Goal: Task Accomplishment & Management: Manage account settings

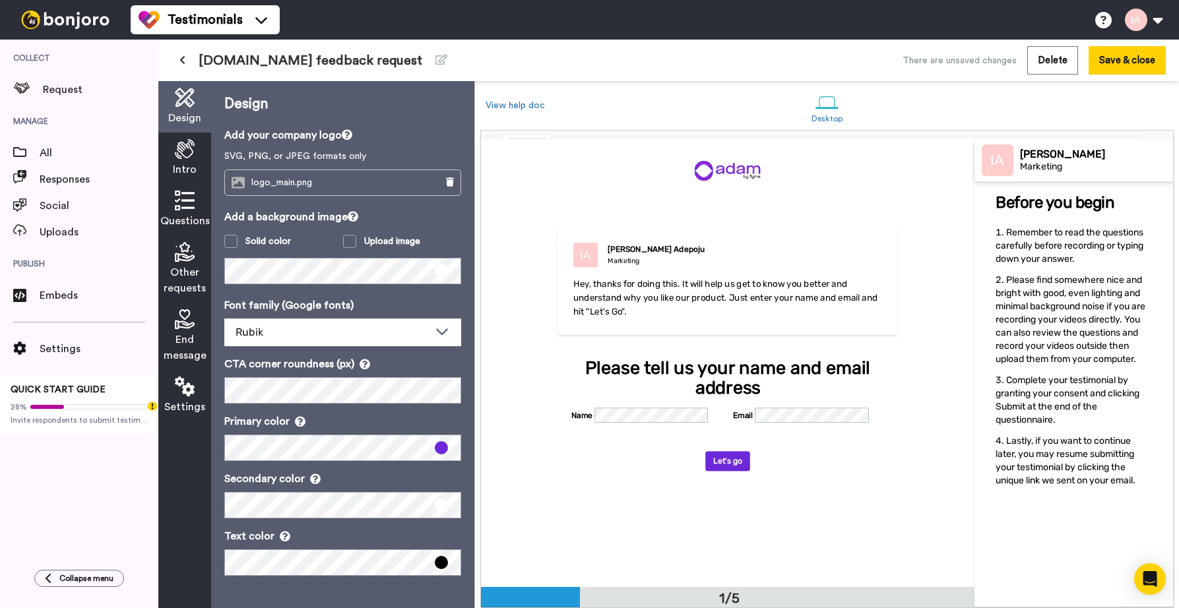
click at [632, 294] on span "Hey, thanks for doing this. It will help us get to know you better and understa…" at bounding box center [726, 298] width 306 height 39
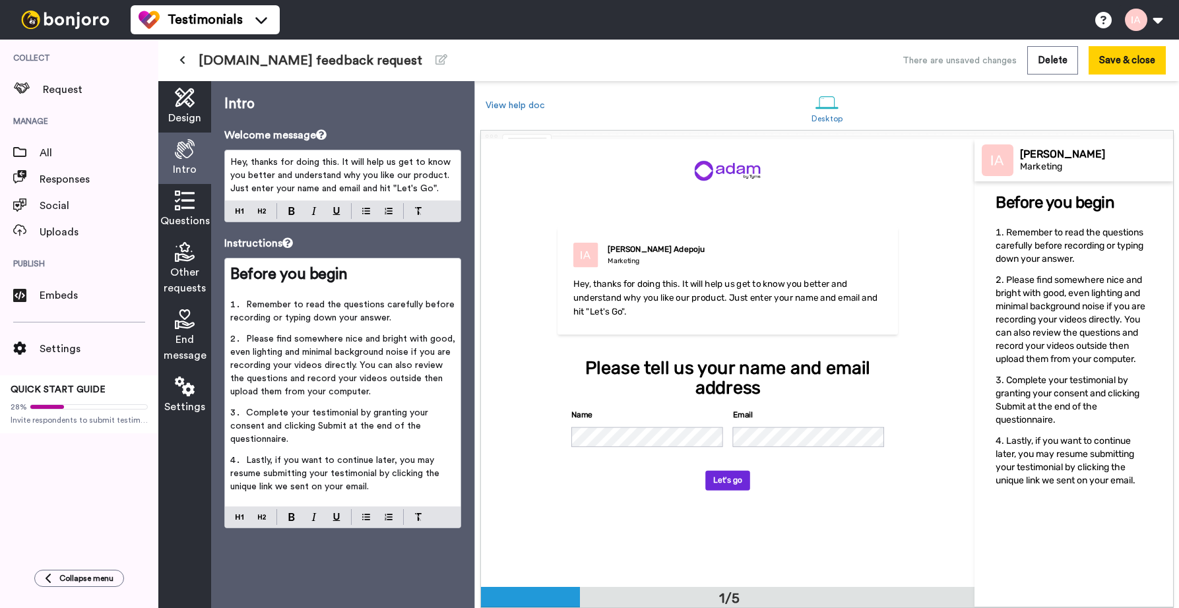
click at [270, 173] on span "Hey, thanks for doing this. It will help us get to know you better and understa…" at bounding box center [341, 176] width 223 height 36
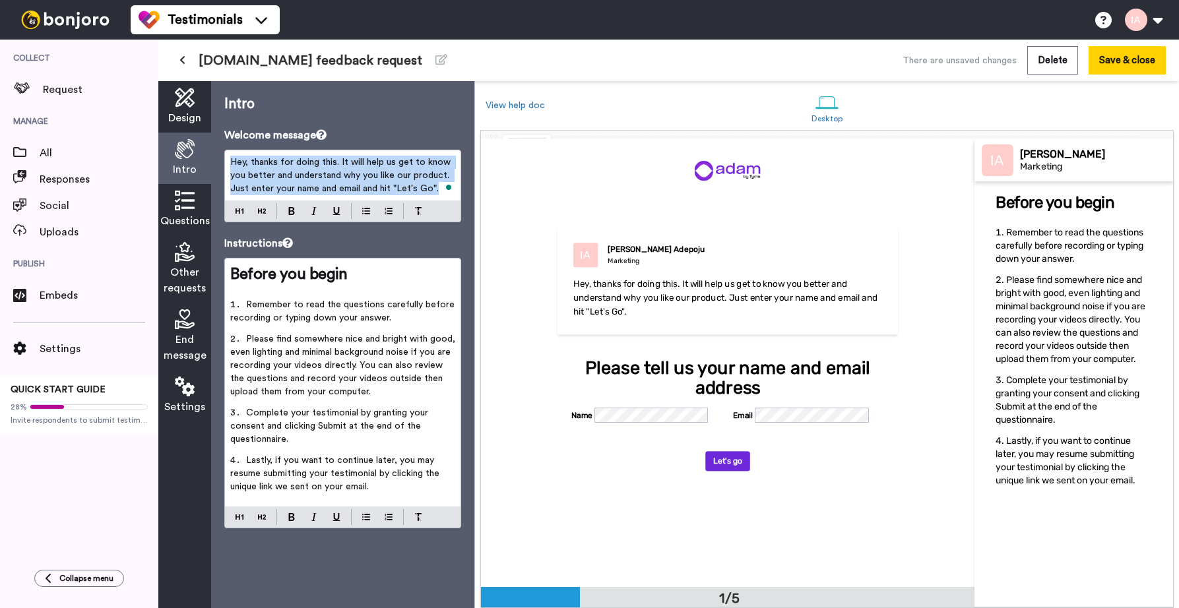
click at [270, 173] on span "Hey, thanks for doing this. It will help us get to know you better and understa…" at bounding box center [341, 176] width 223 height 36
click at [294, 178] on span "Hey, thanks for doing this. It will help us get to know you better and understa…" at bounding box center [341, 176] width 223 height 36
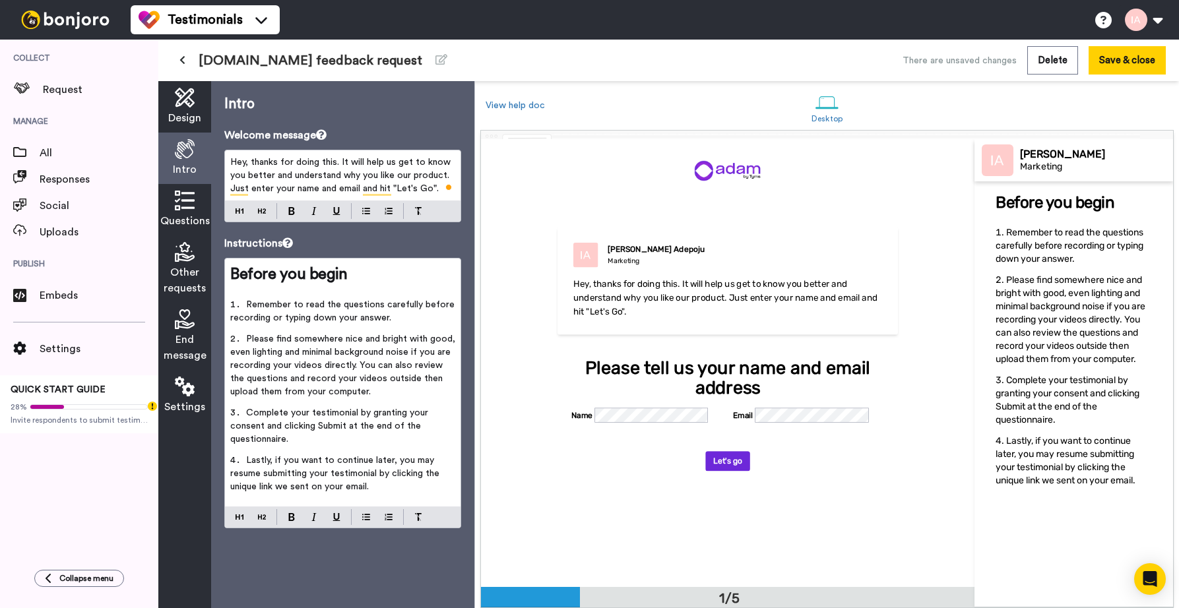
click at [440, 191] on p "Hey, thanks for doing this. It will help us get to know you better and understa…" at bounding box center [342, 176] width 225 height 40
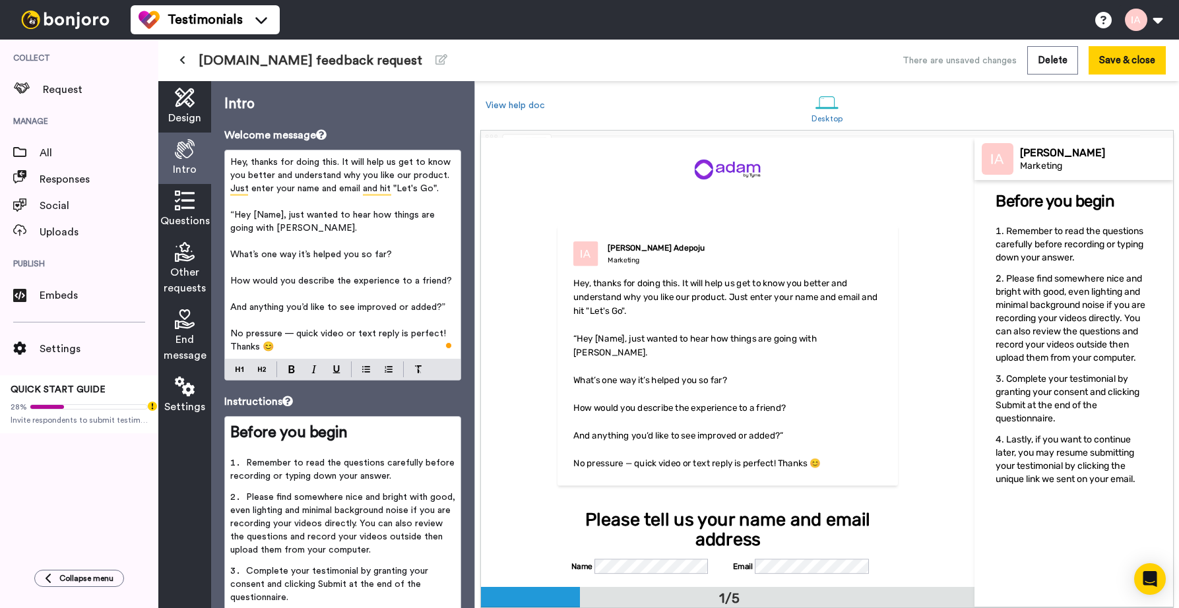
click at [232, 217] on span "“Hey [Name], just wanted to hear how things are going with Adam." at bounding box center [333, 222] width 207 height 22
click at [278, 217] on span "Hey [Name], just wanted to hear how things are going with Adam." at bounding box center [331, 222] width 203 height 22
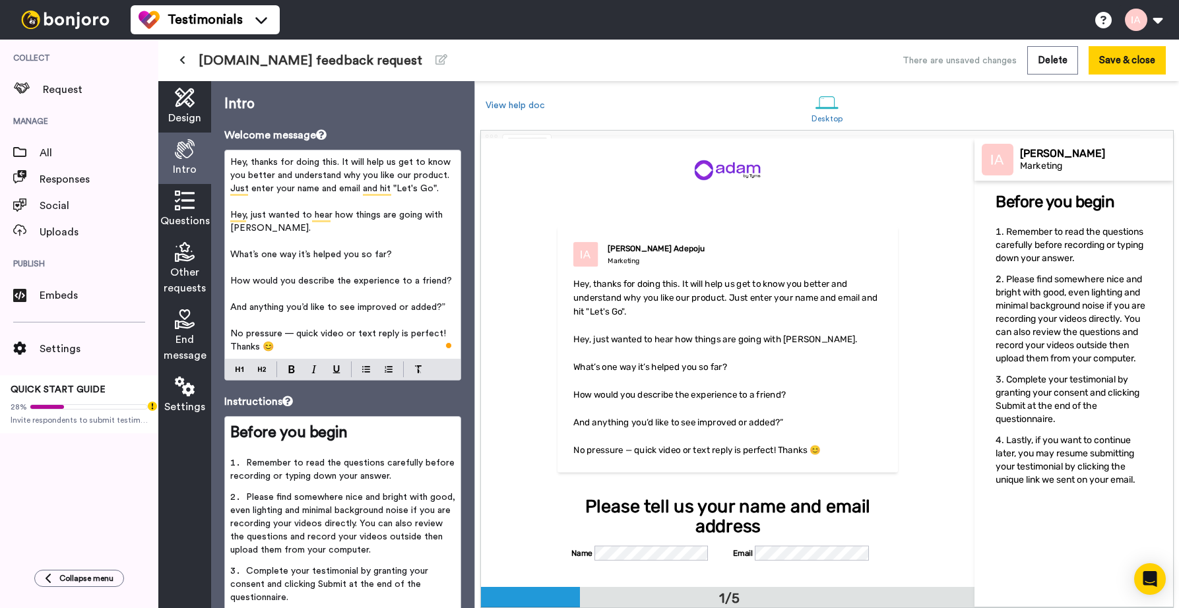
click at [288, 350] on p "No pressure — quick video or text reply is perfect! Thanks 😊" at bounding box center [342, 340] width 225 height 26
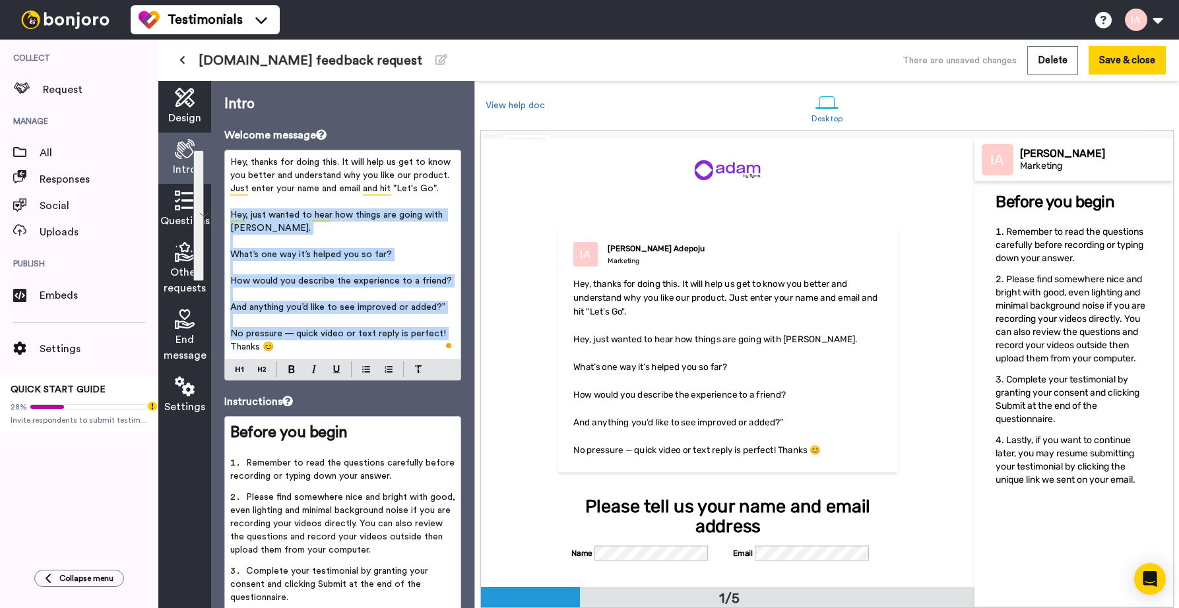
drag, startPoint x: 229, startPoint y: 348, endPoint x: 225, endPoint y: 216, distance: 132.0
click at [225, 216] on div "Hey, thanks for doing this. It will help us get to know you better and understa…" at bounding box center [343, 254] width 236 height 209
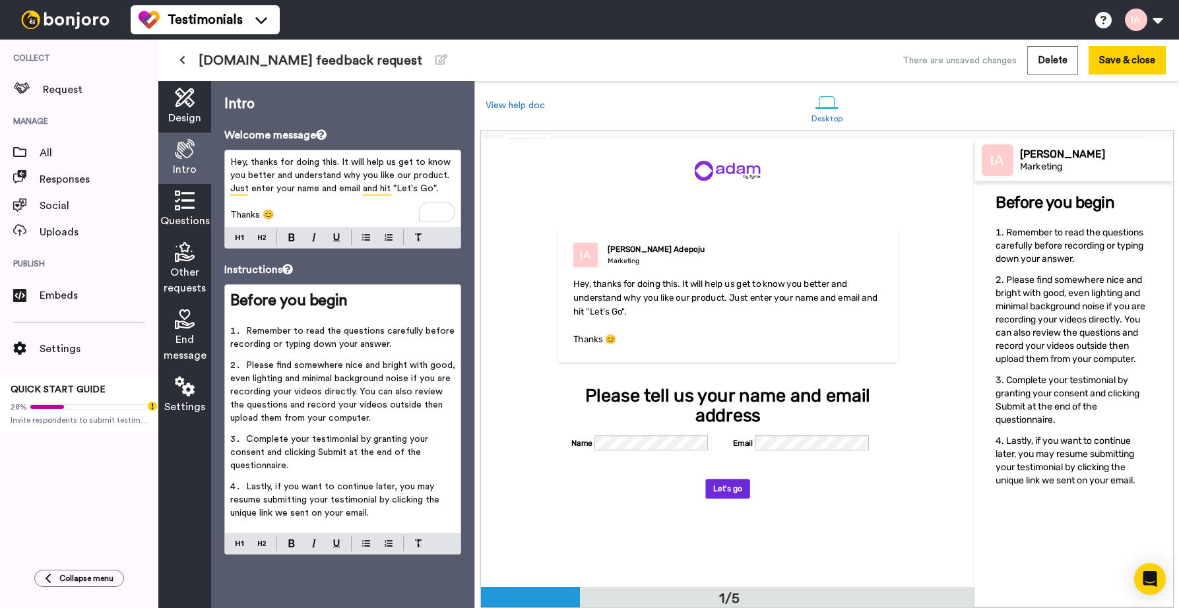
click at [341, 166] on span "Hey, thanks for doing this. It will help us get to know you better and understa…" at bounding box center [341, 176] width 223 height 36
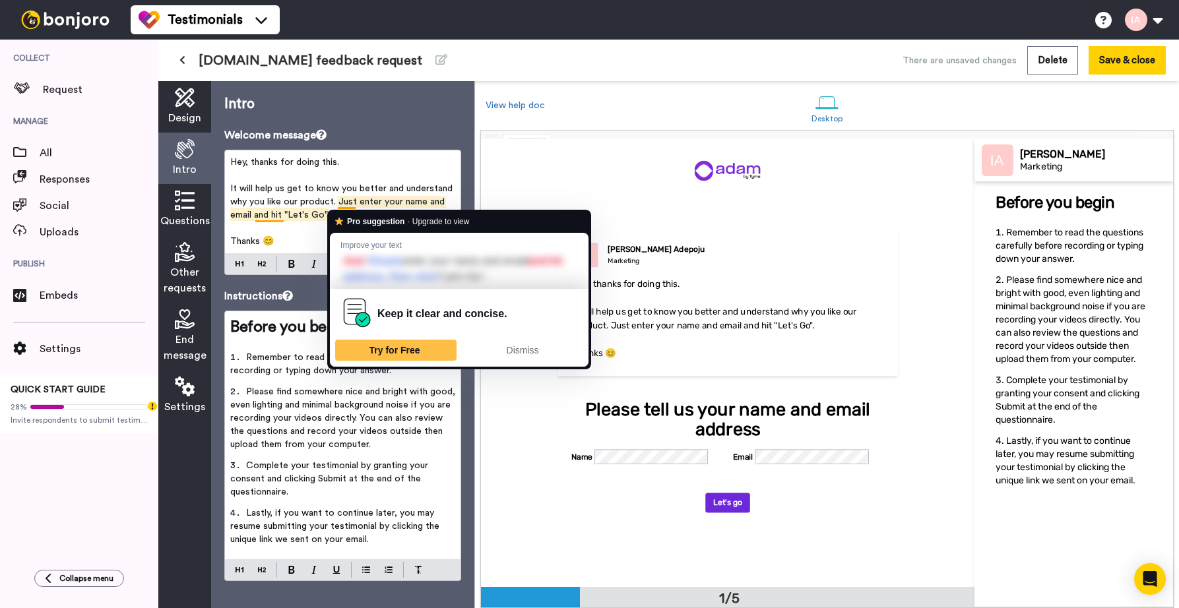
click at [337, 201] on span "It will help us get to know you better and understand why you like our product.…" at bounding box center [342, 202] width 225 height 36
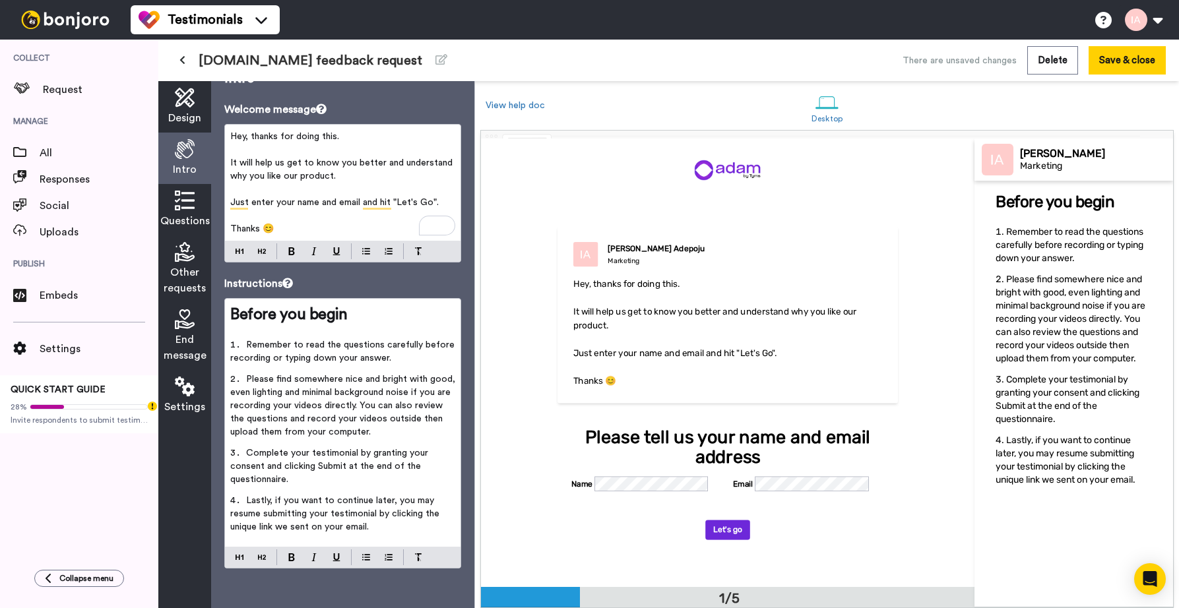
click at [267, 134] on span "Hey, thanks for doing this." at bounding box center [284, 136] width 109 height 9
click at [258, 150] on p "﻿" at bounding box center [342, 149] width 225 height 13
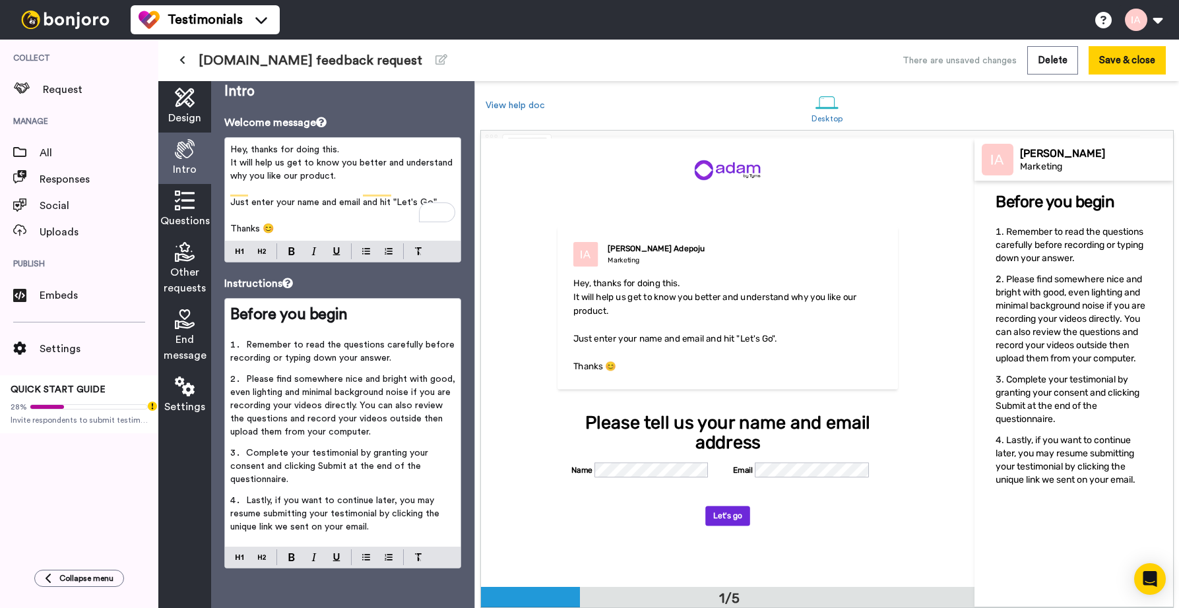
scroll to position [13, 0]
click at [254, 191] on p "﻿" at bounding box center [342, 189] width 225 height 13
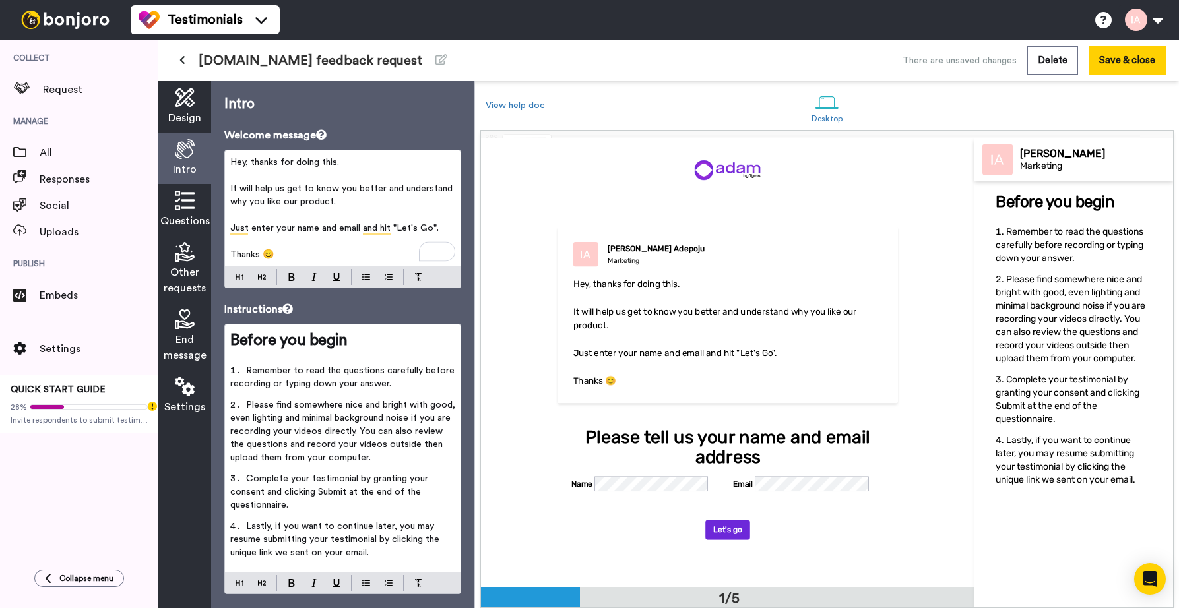
click at [179, 205] on icon at bounding box center [185, 201] width 20 height 20
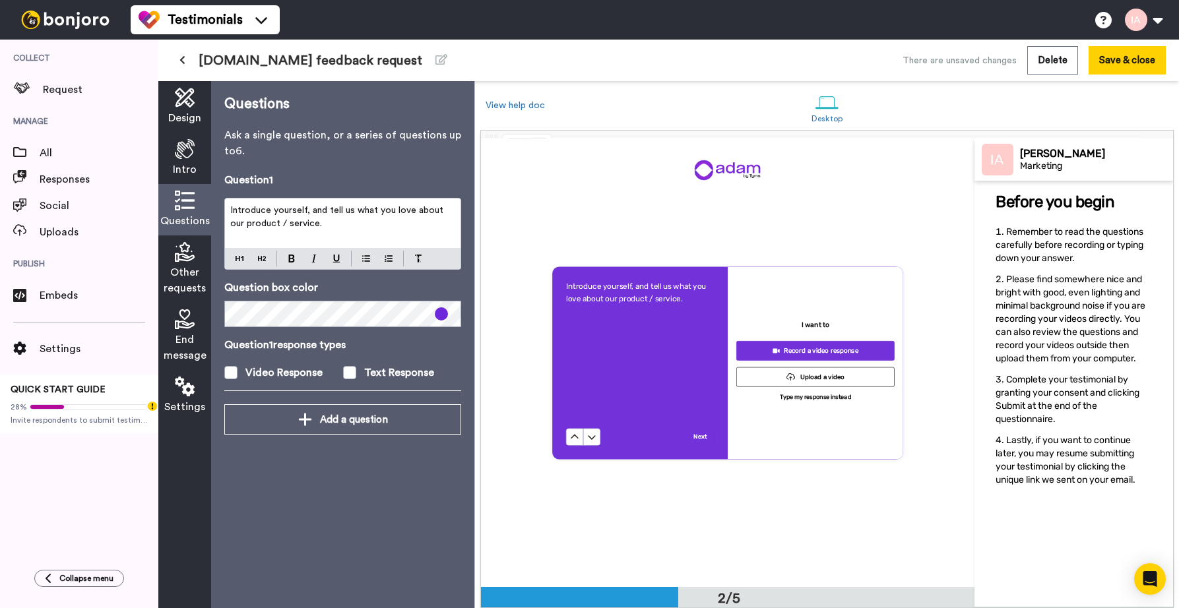
scroll to position [449, 0]
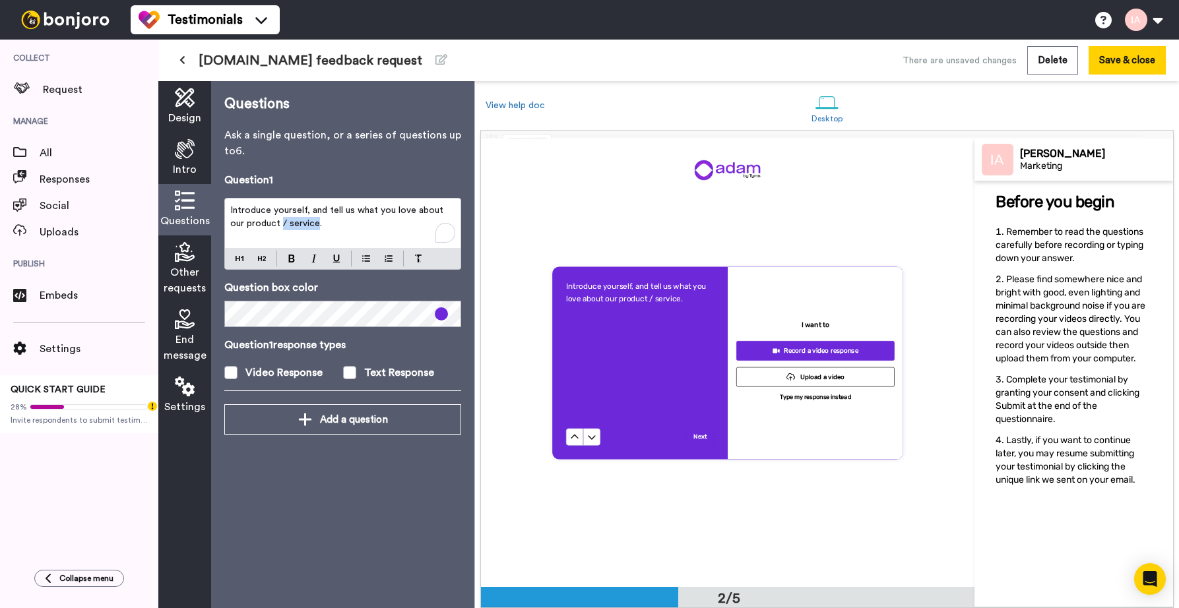
drag, startPoint x: 265, startPoint y: 222, endPoint x: 300, endPoint y: 224, distance: 35.0
click at [300, 224] on span "Introduce yourself, and tell us what you love about our product / service." at bounding box center [338, 217] width 216 height 22
click at [188, 249] on icon at bounding box center [185, 252] width 20 height 20
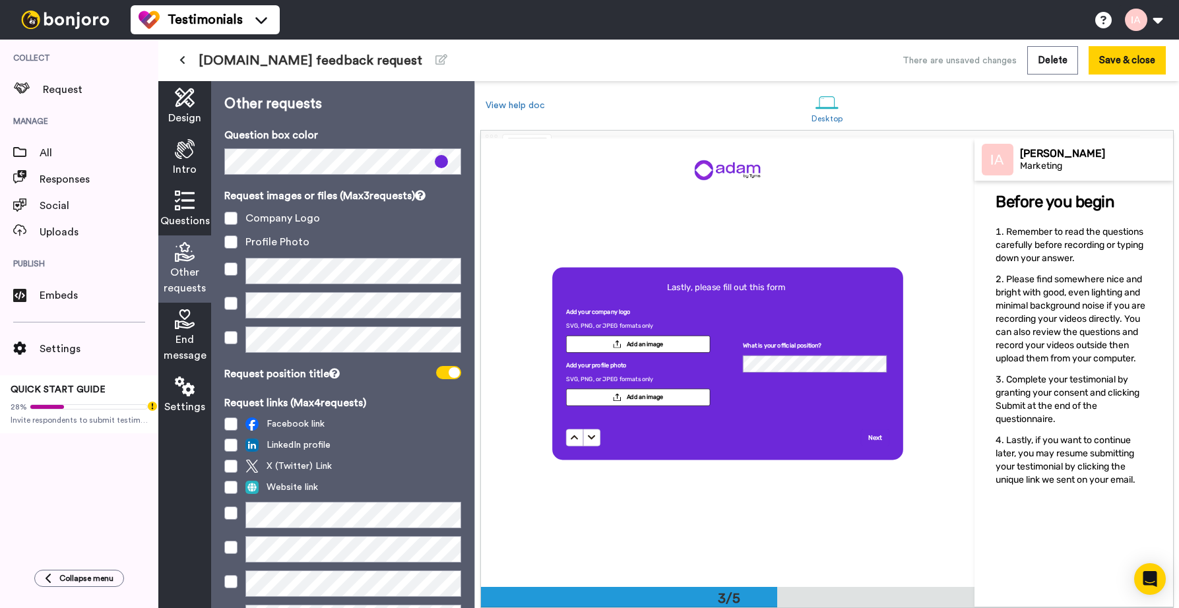
scroll to position [71, 0]
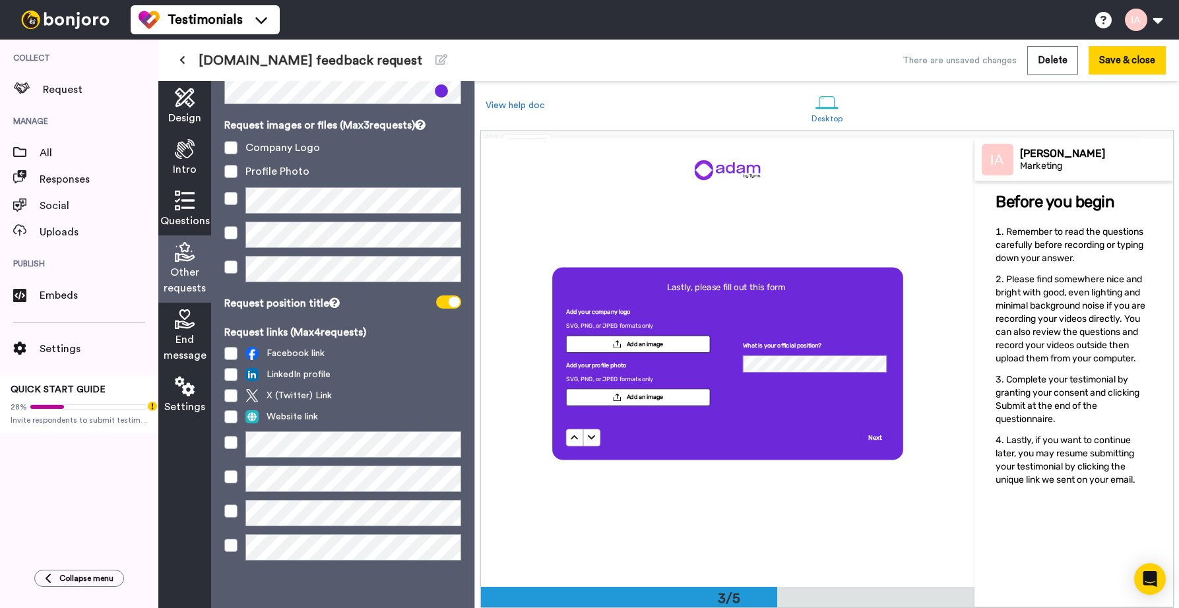
click at [184, 330] on div "End message" at bounding box center [184, 336] width 53 height 67
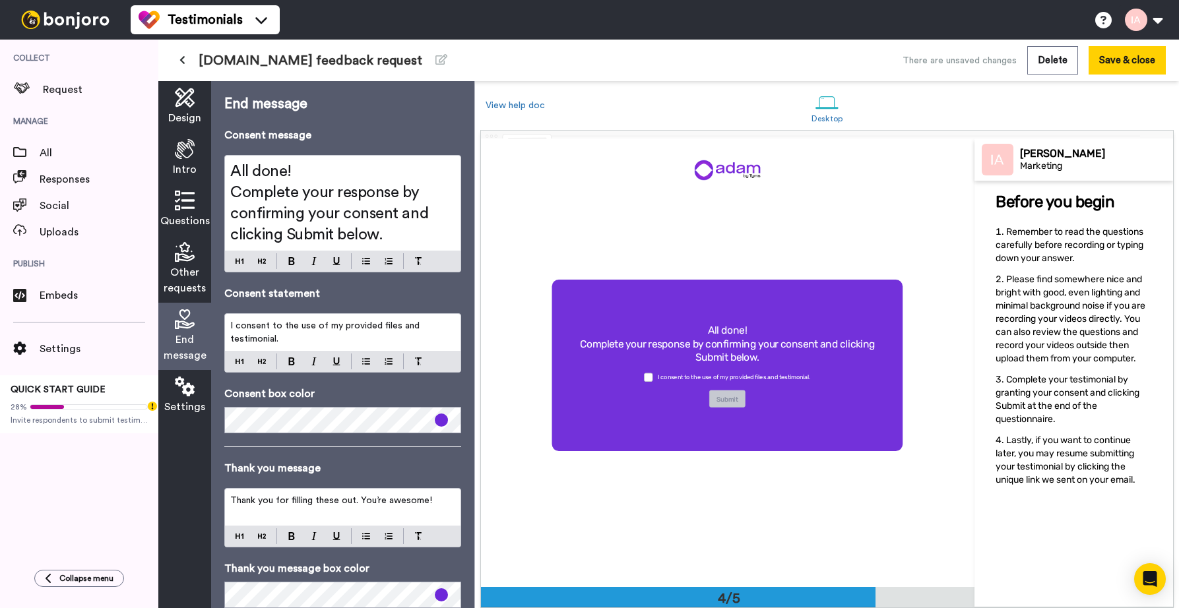
scroll to position [1346, 0]
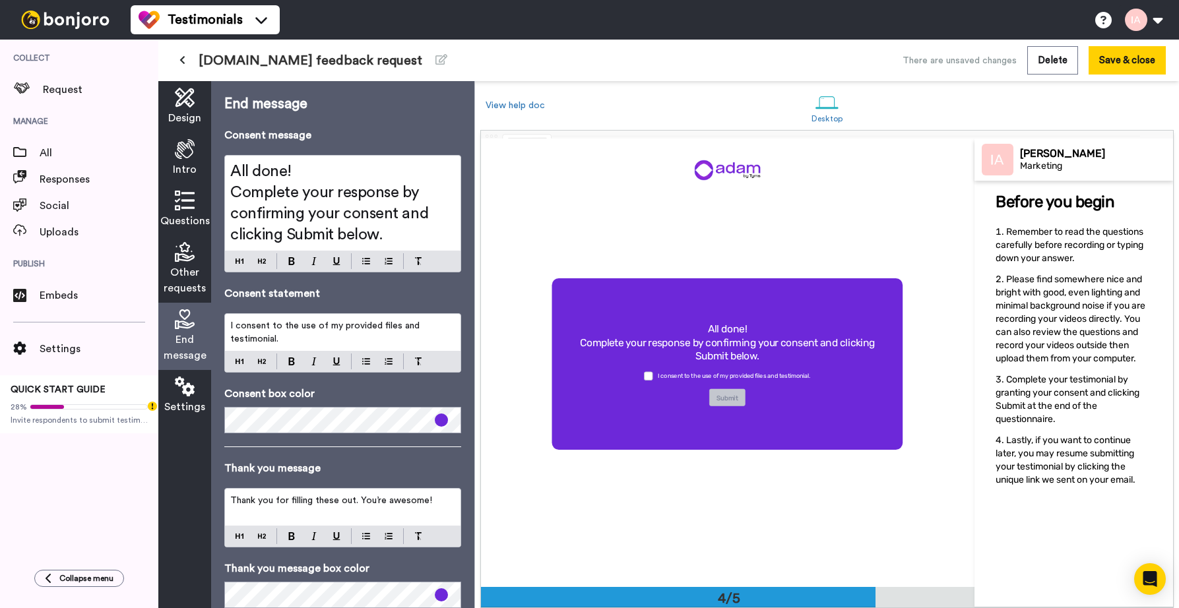
click at [178, 383] on icon at bounding box center [185, 387] width 20 height 20
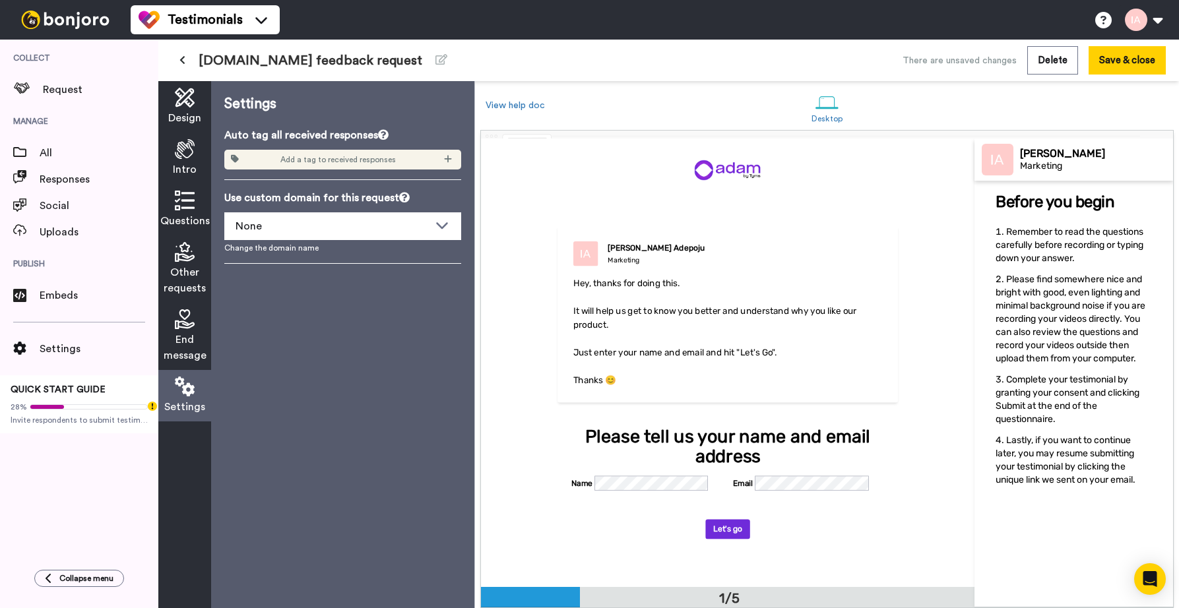
scroll to position [0, 0]
click at [324, 229] on div "None" at bounding box center [332, 226] width 193 height 16
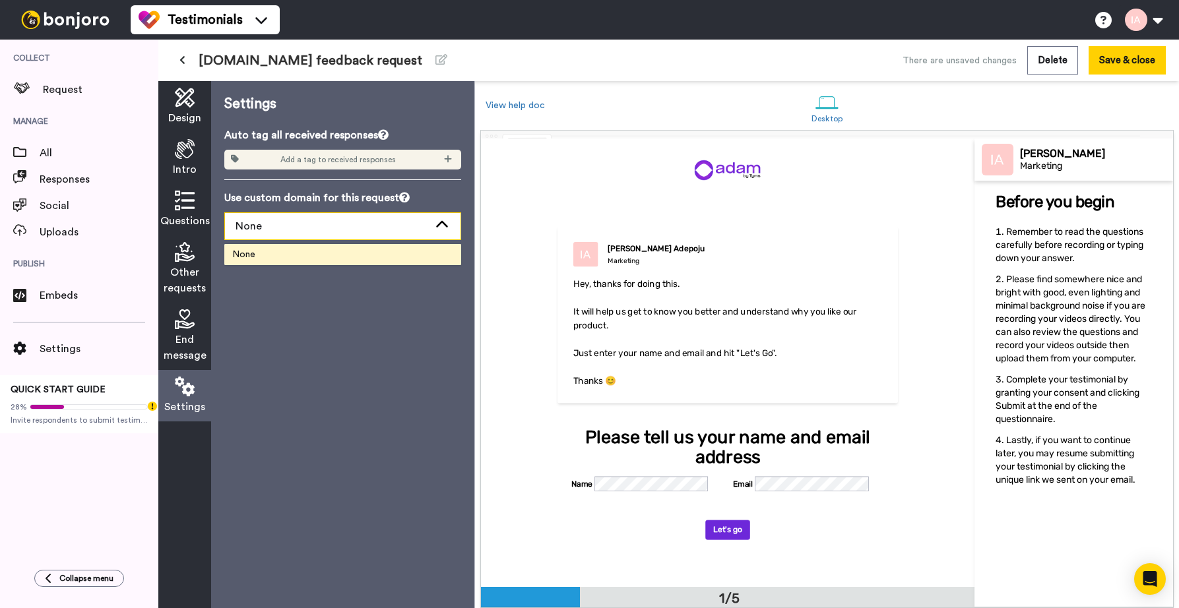
click at [324, 229] on div "None" at bounding box center [332, 226] width 193 height 16
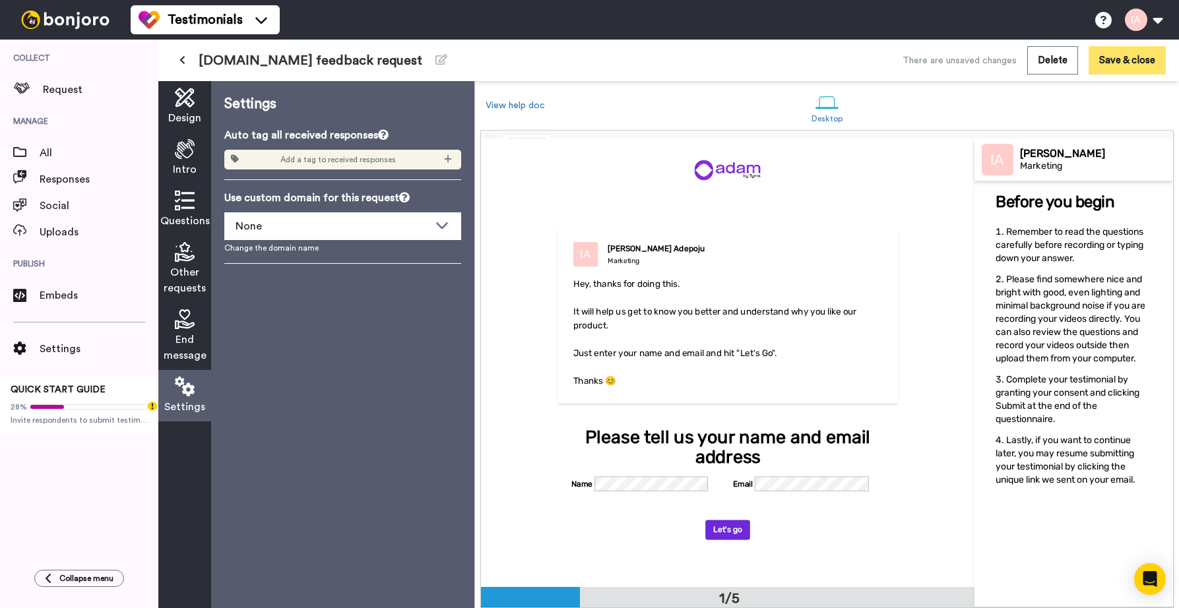
click at [1144, 67] on button "Save & close" at bounding box center [1127, 60] width 77 height 28
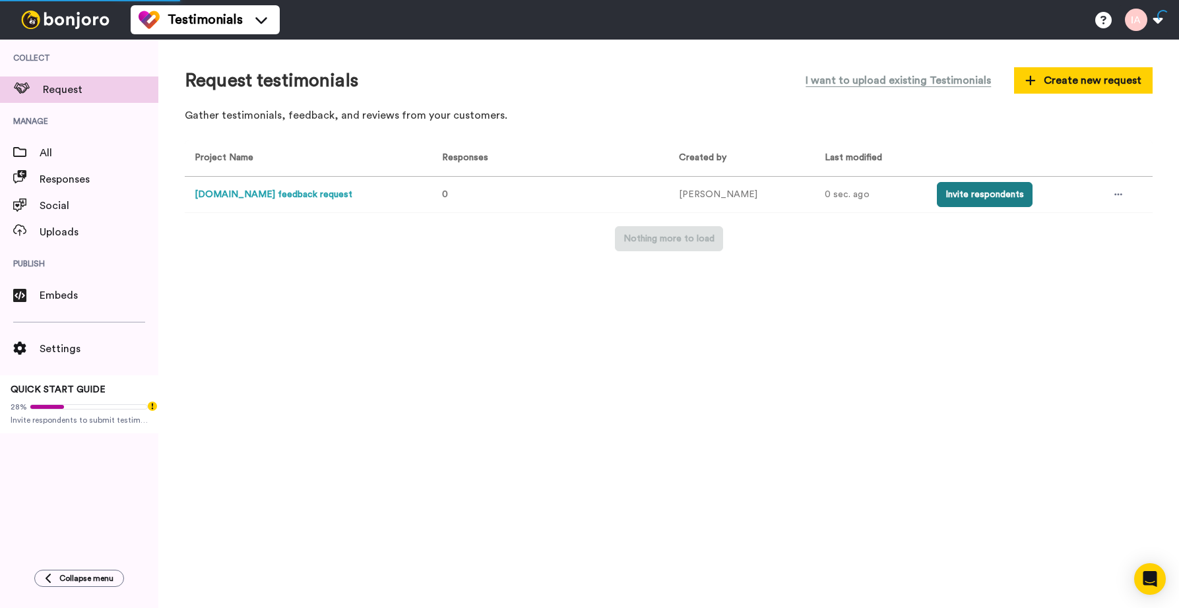
click at [989, 203] on button "Invite respondents" at bounding box center [985, 194] width 96 height 25
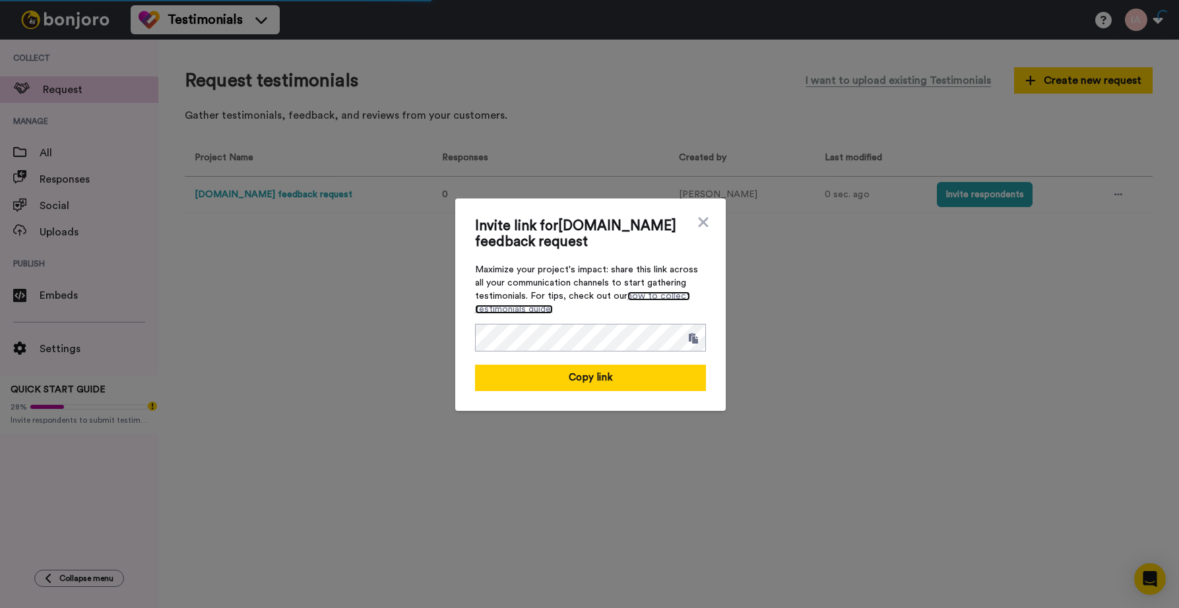
click at [639, 296] on link "how to collect testimonials guide." at bounding box center [582, 303] width 215 height 22
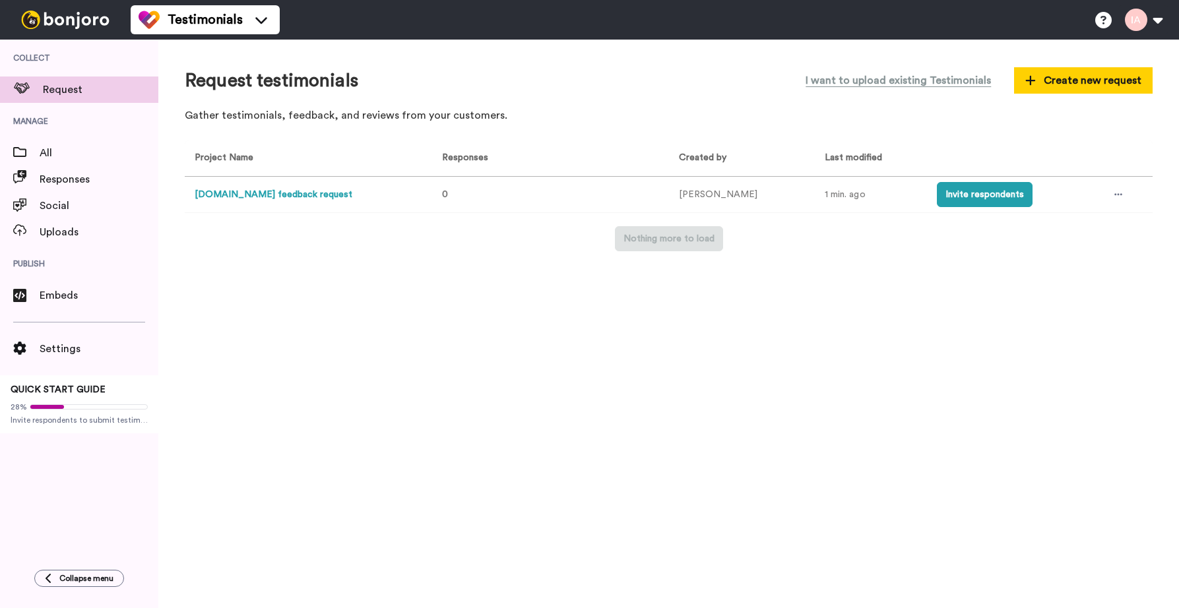
click at [290, 192] on button "[DOMAIN_NAME] feedback request" at bounding box center [274, 195] width 158 height 14
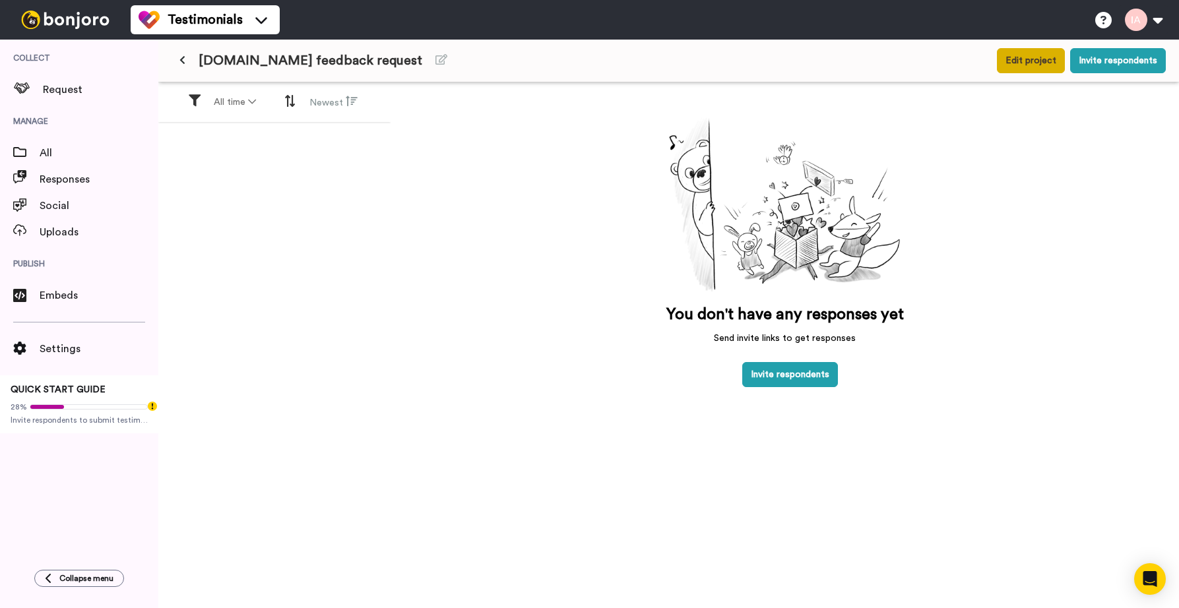
click at [1042, 59] on button "Edit project" at bounding box center [1031, 60] width 68 height 25
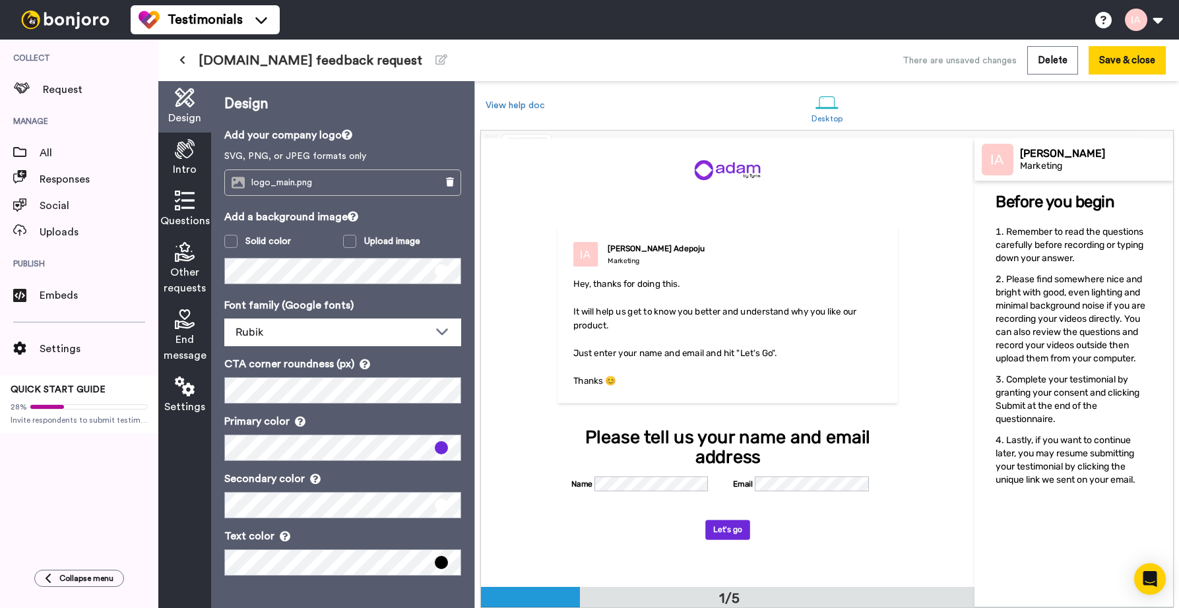
click at [191, 199] on icon at bounding box center [185, 201] width 20 height 20
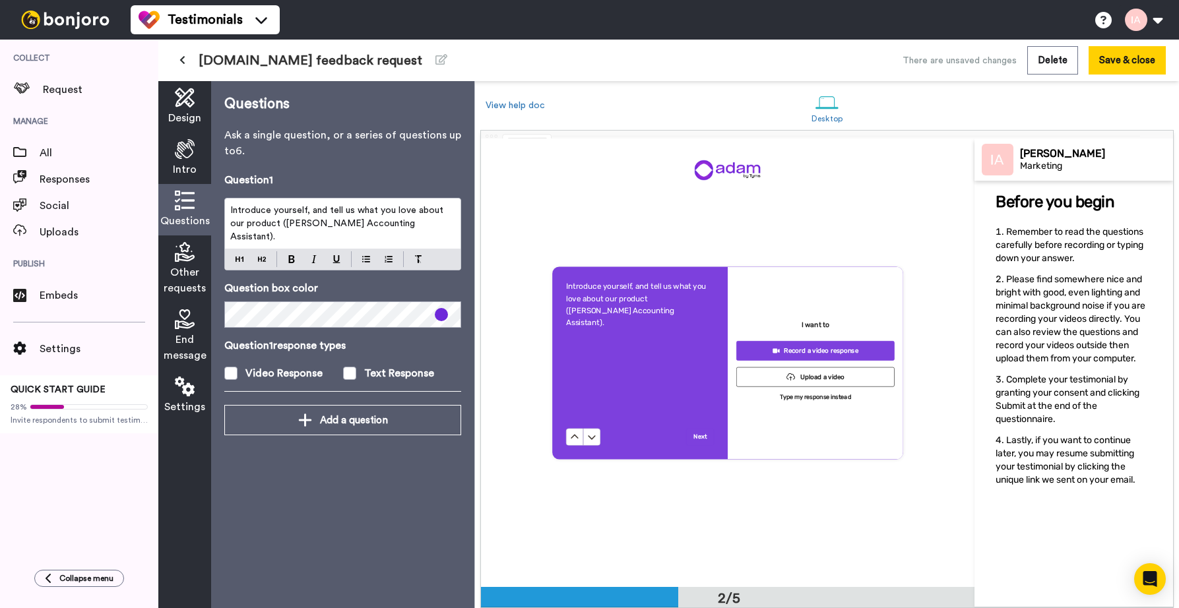
scroll to position [449, 0]
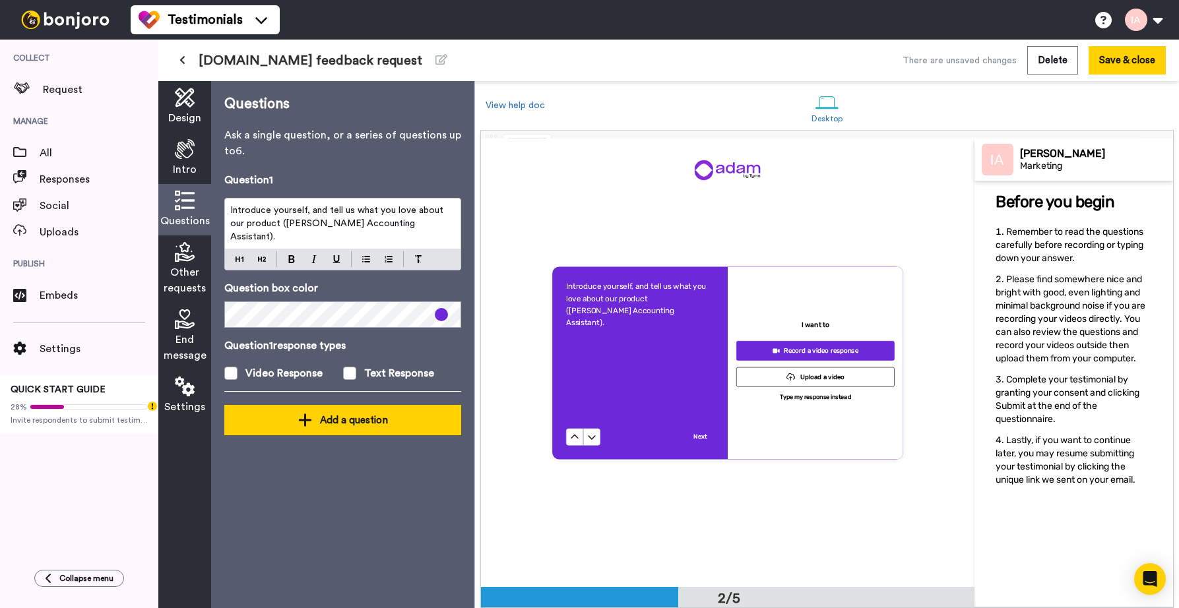
click at [321, 416] on div "Add a question" at bounding box center [343, 420] width 216 height 16
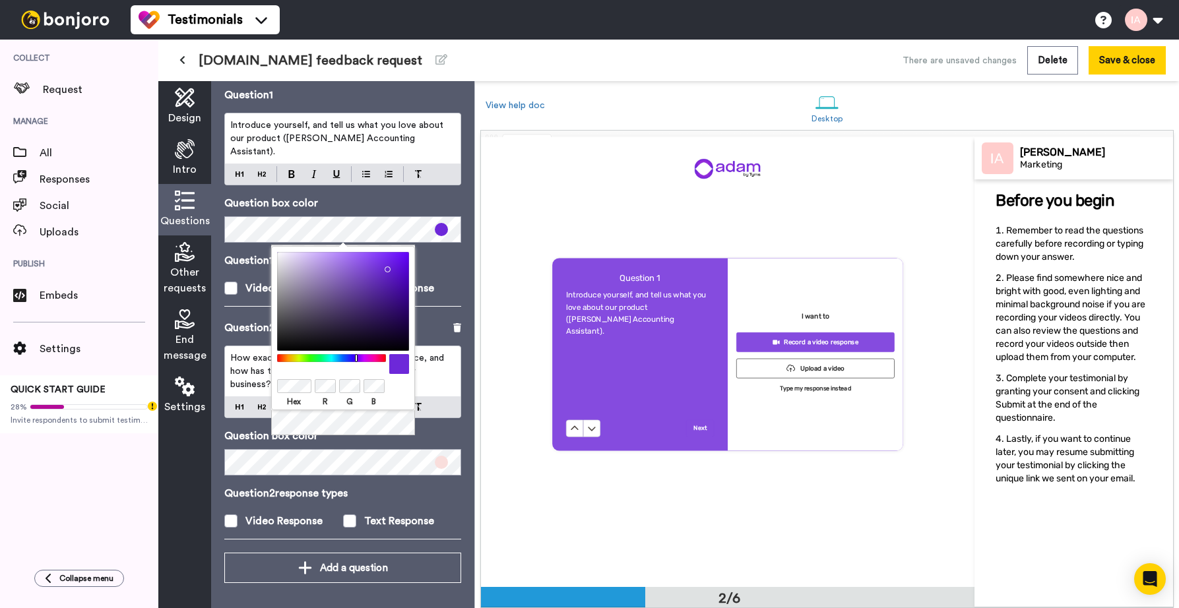
scroll to position [450, 0]
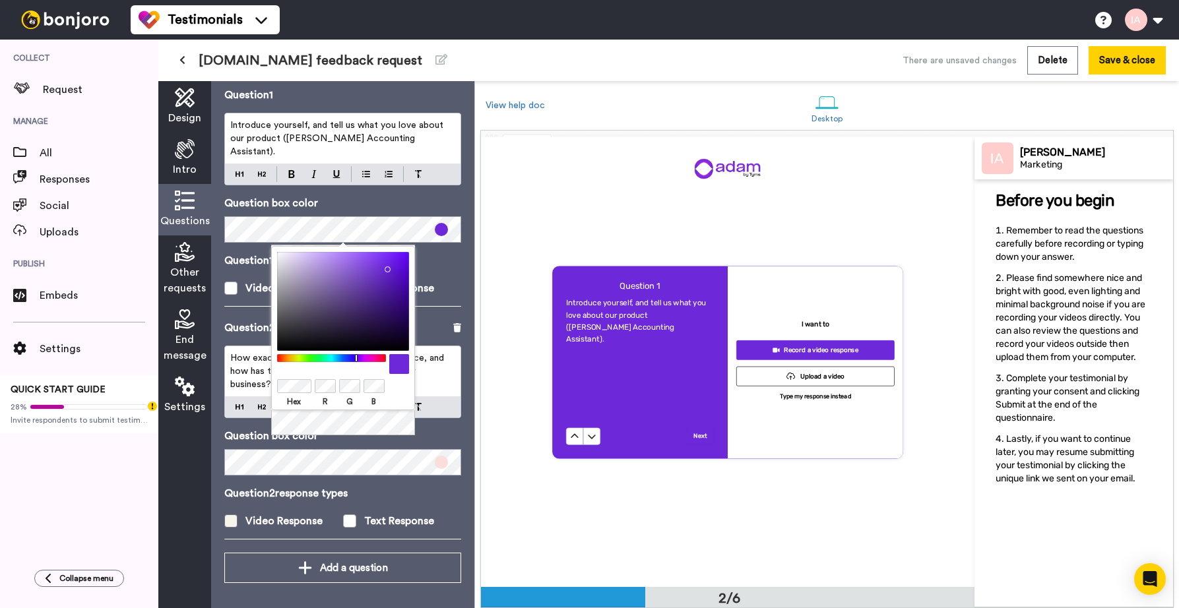
click at [228, 517] on span at bounding box center [230, 521] width 13 height 13
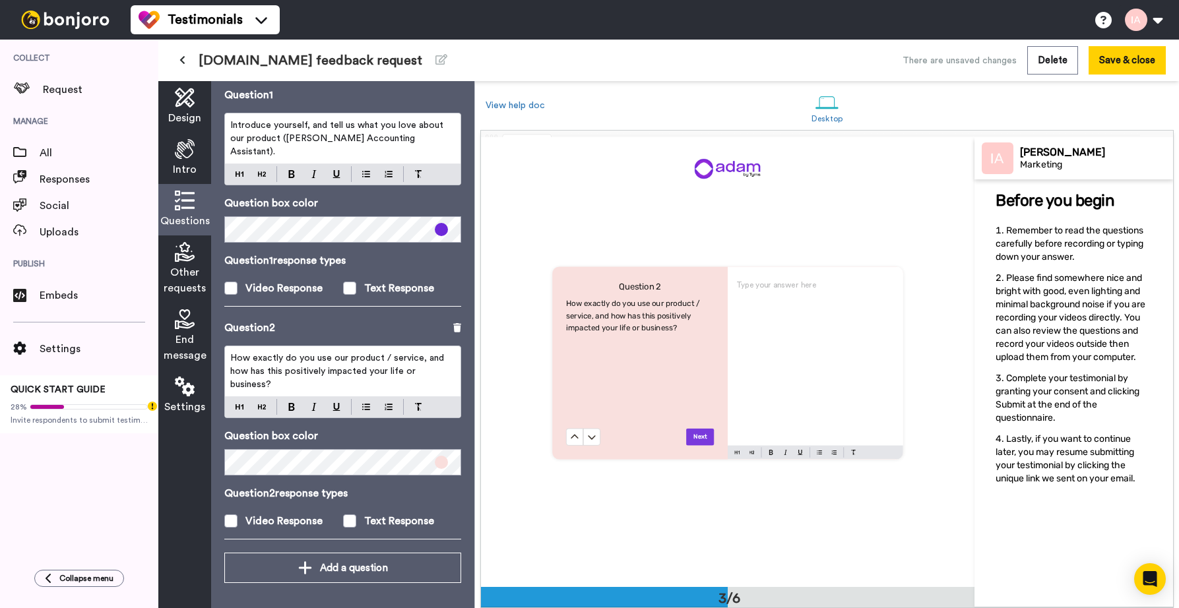
scroll to position [899, 0]
click at [441, 464] on span at bounding box center [441, 462] width 13 height 13
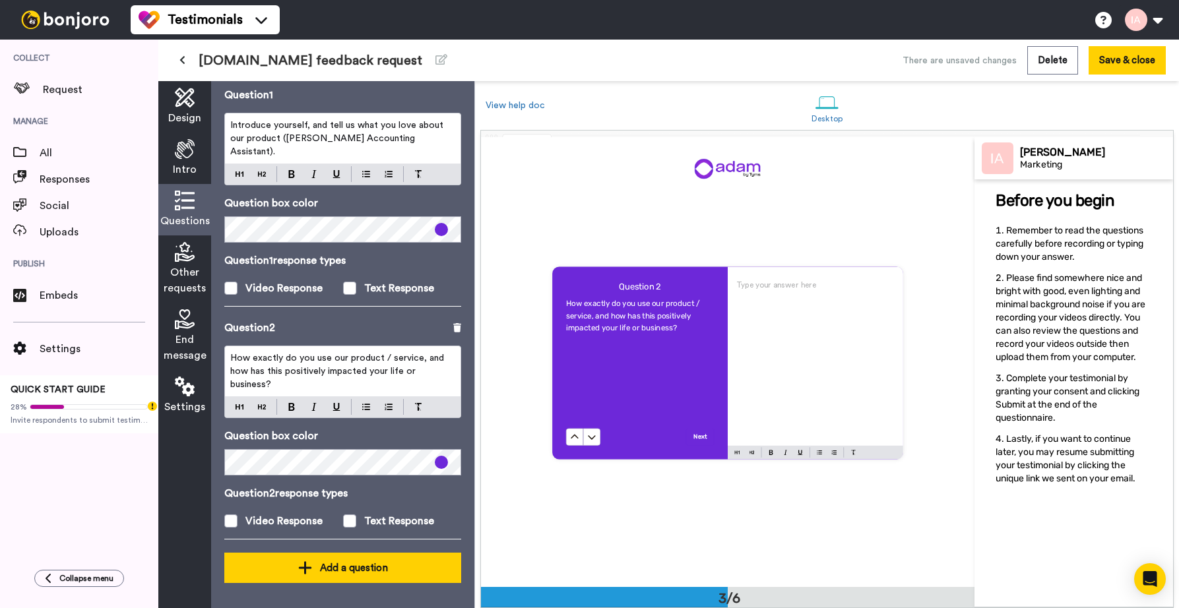
click at [328, 568] on div "Add a question" at bounding box center [343, 568] width 216 height 16
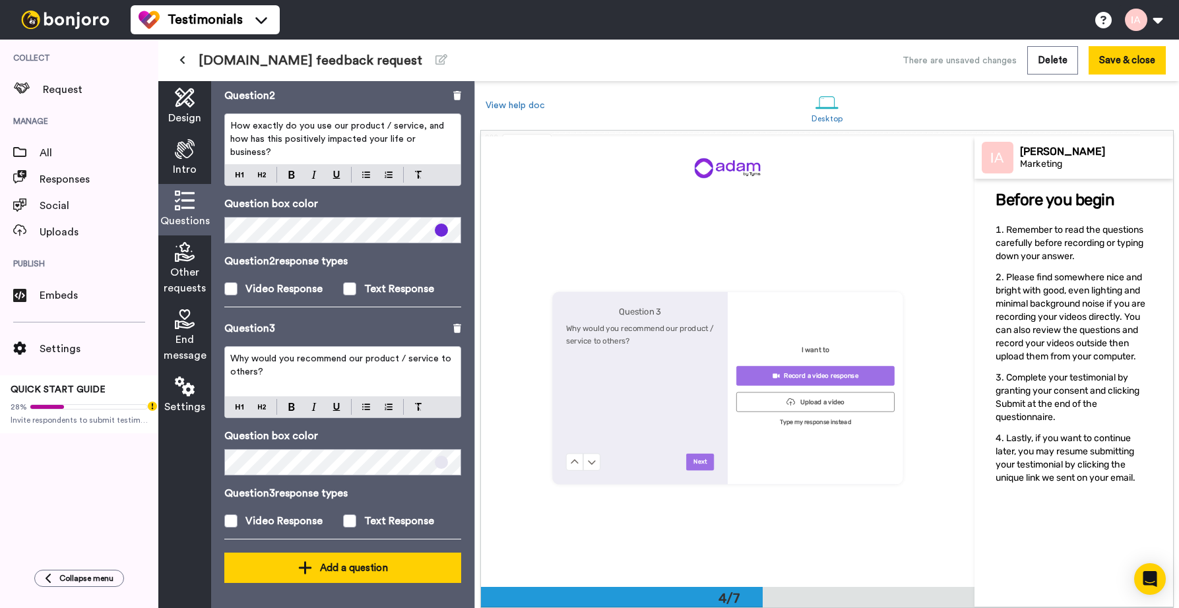
scroll to position [1349, 0]
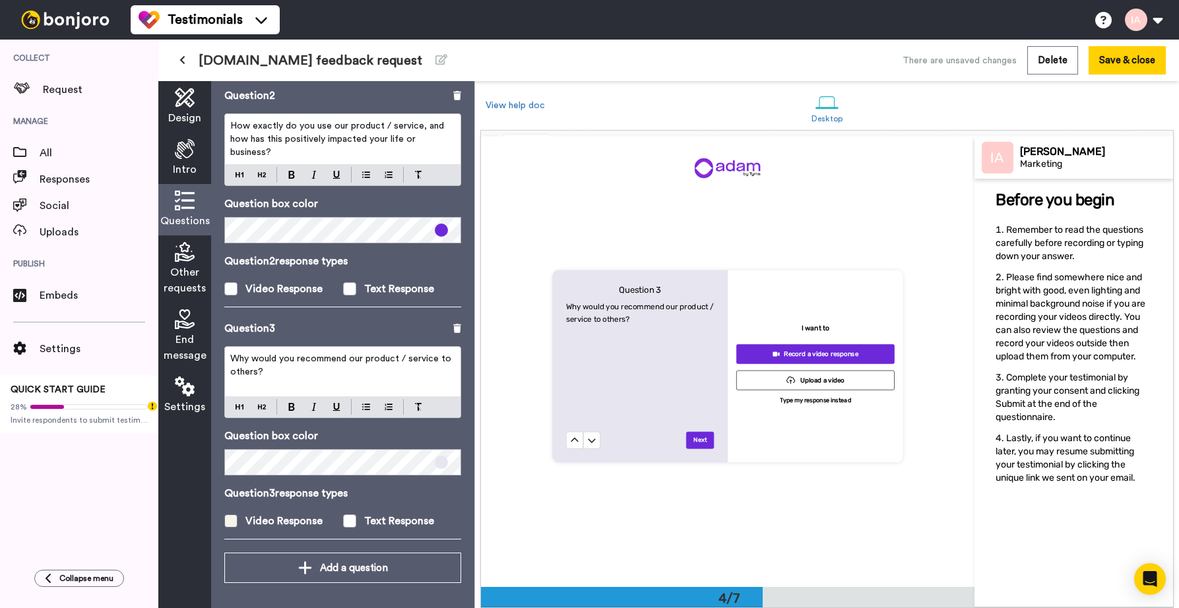
click at [228, 520] on span at bounding box center [230, 521] width 13 height 13
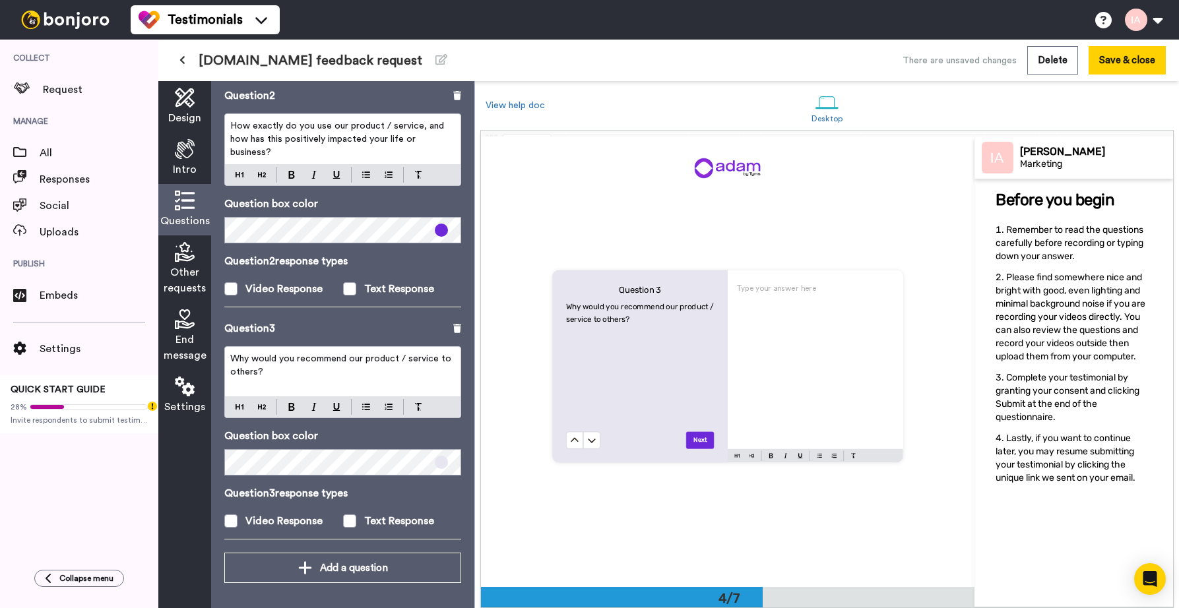
click at [441, 463] on span at bounding box center [441, 462] width 13 height 13
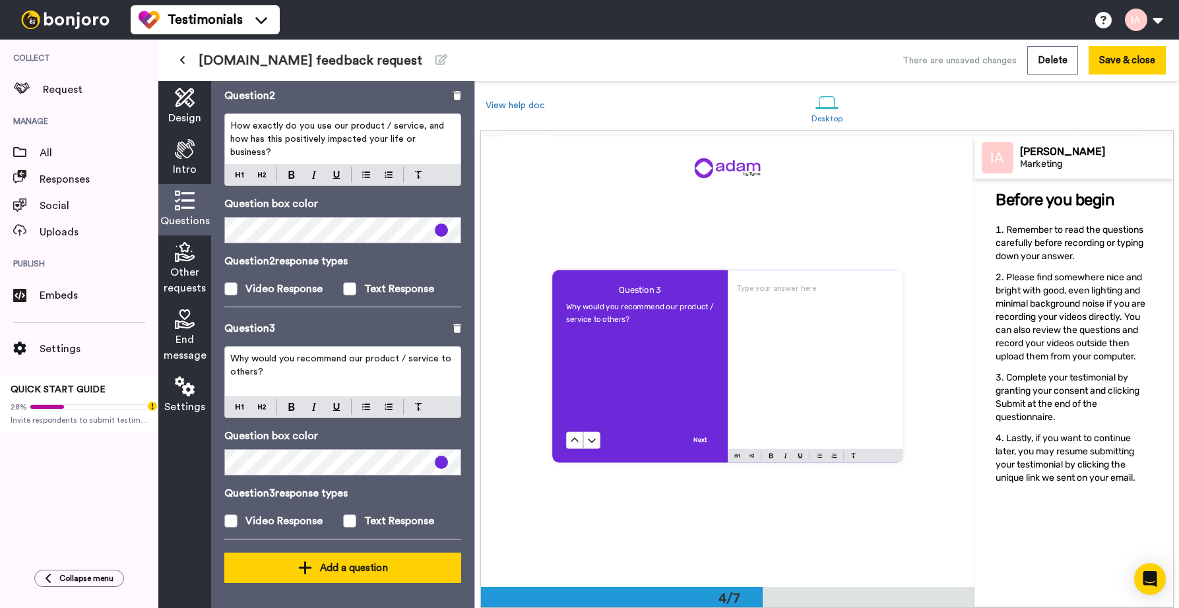
click at [324, 565] on div "Add a question" at bounding box center [343, 568] width 216 height 16
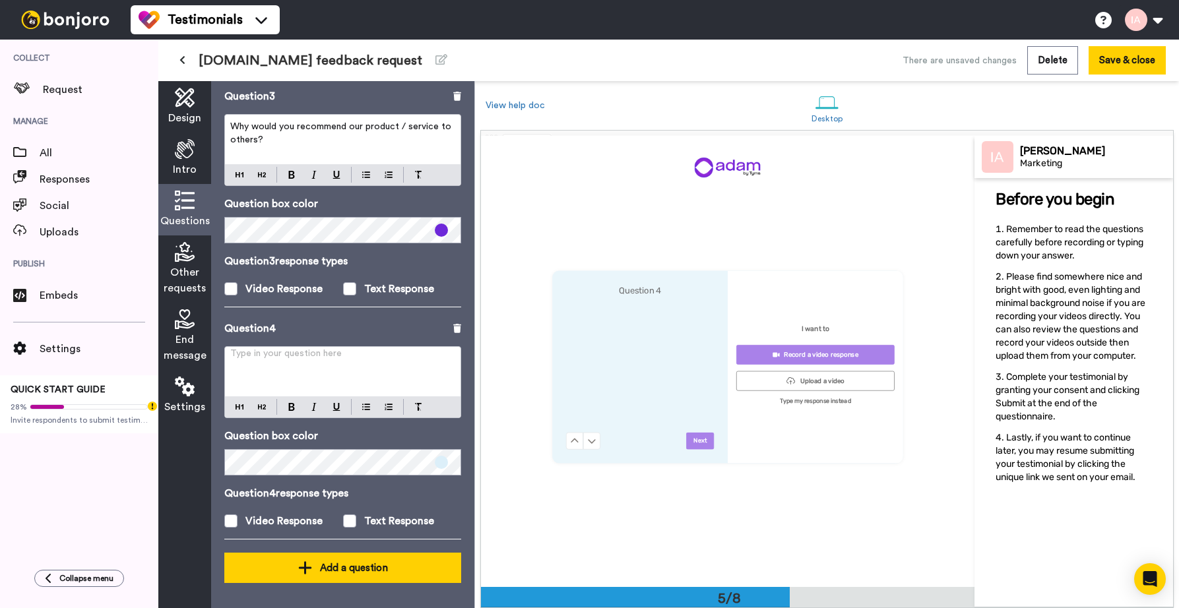
scroll to position [1802, 0]
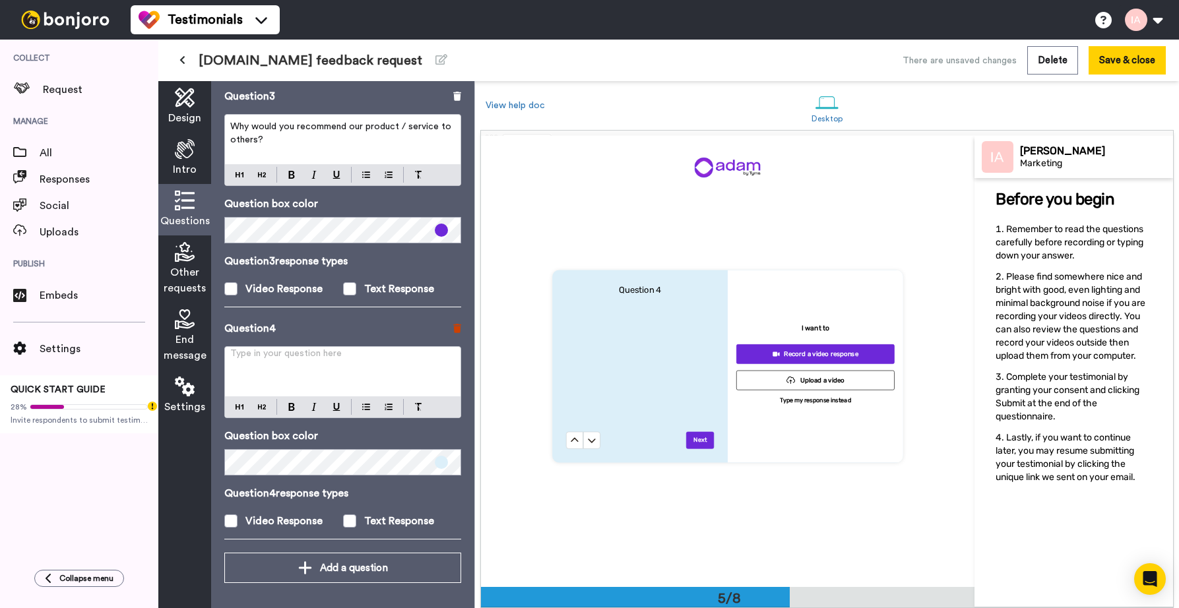
click at [457, 324] on icon at bounding box center [457, 328] width 8 height 9
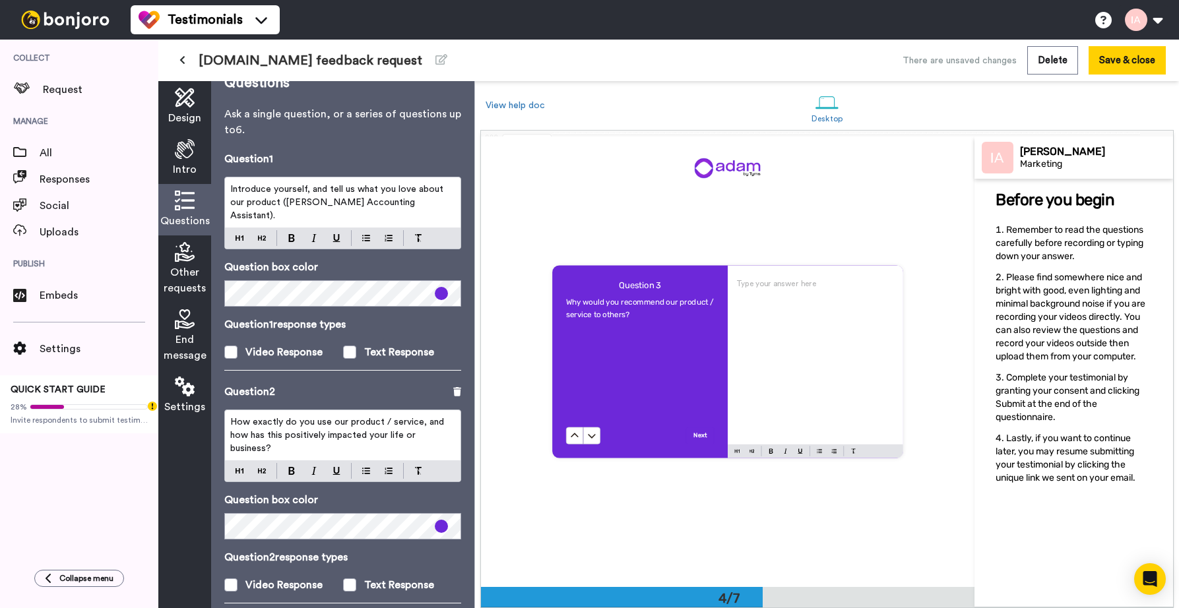
scroll to position [0, 0]
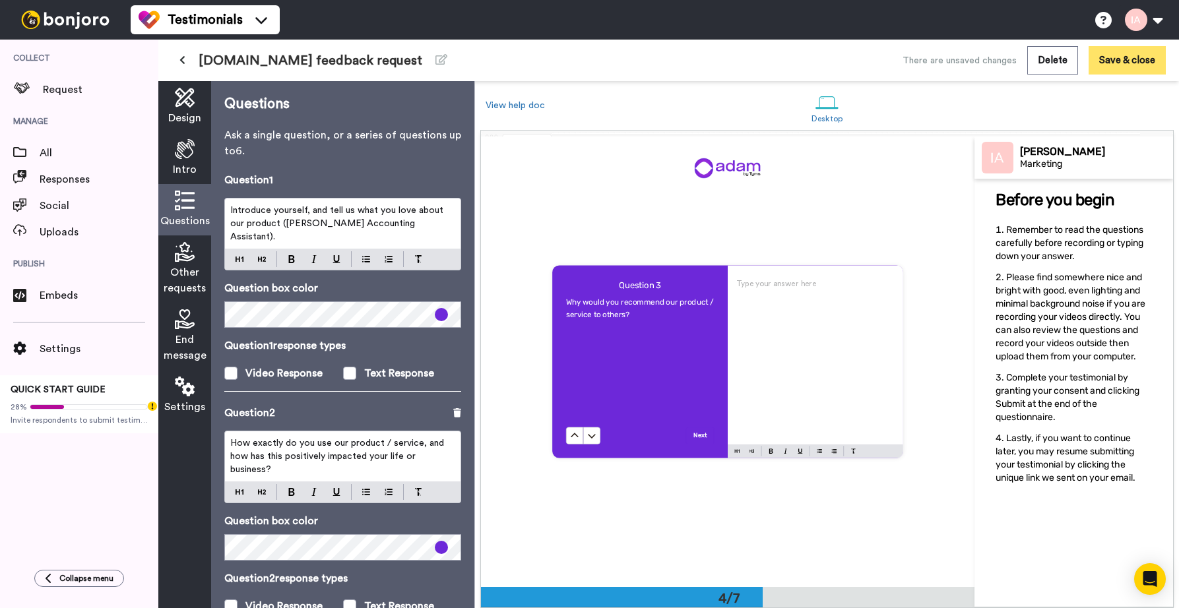
click at [1106, 69] on button "Save & close" at bounding box center [1127, 60] width 77 height 28
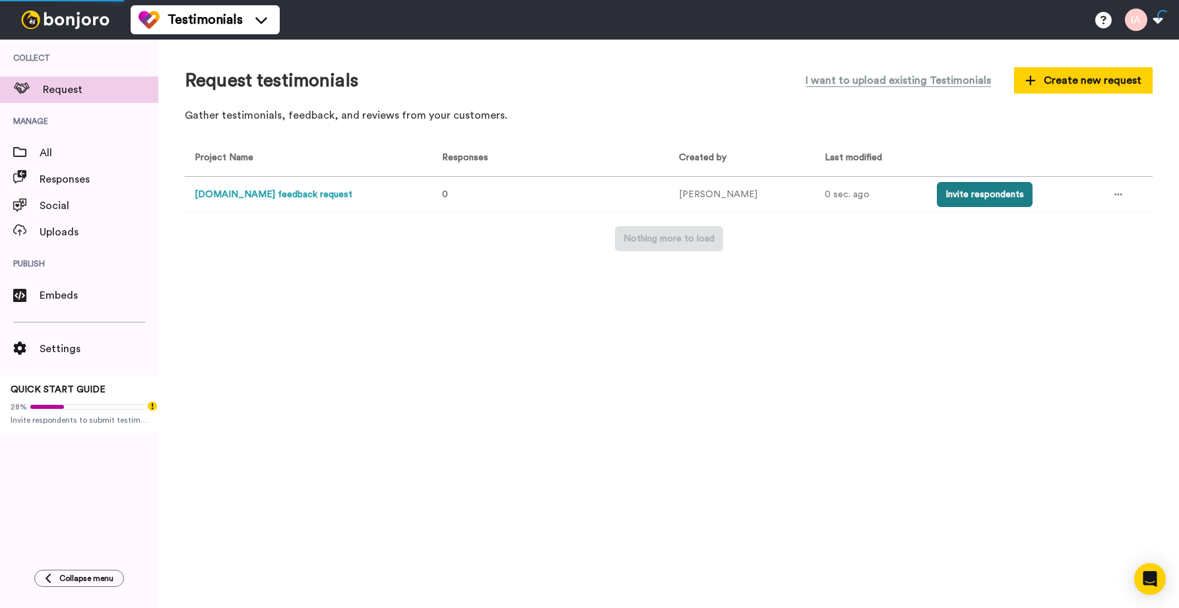
click at [974, 197] on button "Invite respondents" at bounding box center [985, 194] width 96 height 25
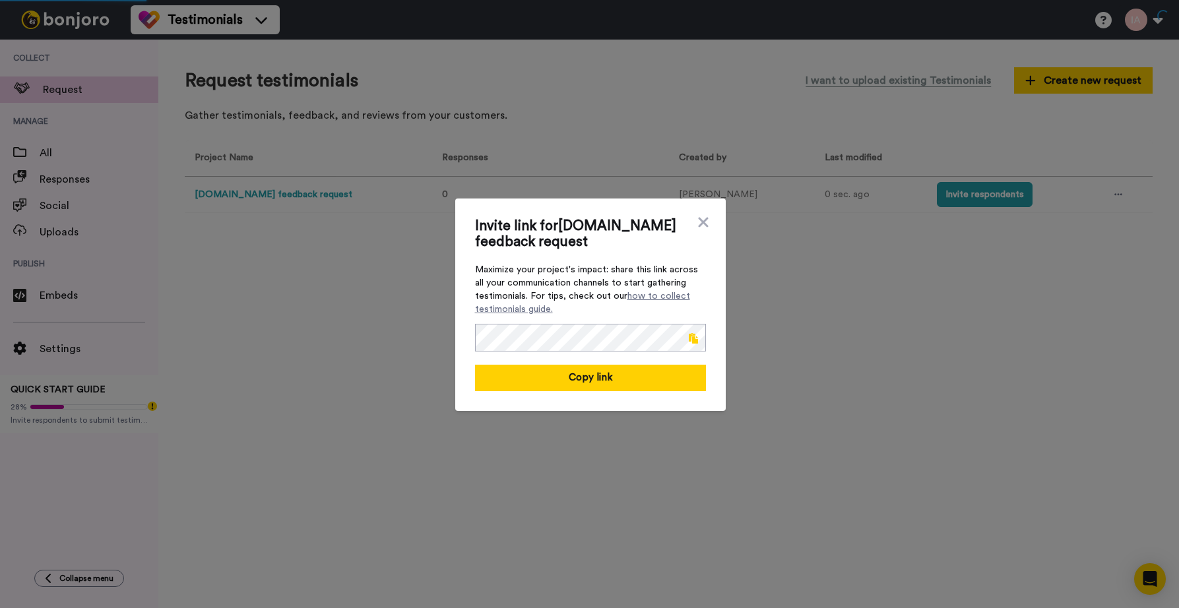
click at [690, 336] on span at bounding box center [693, 338] width 9 height 11
